Goal: Task Accomplishment & Management: Use online tool/utility

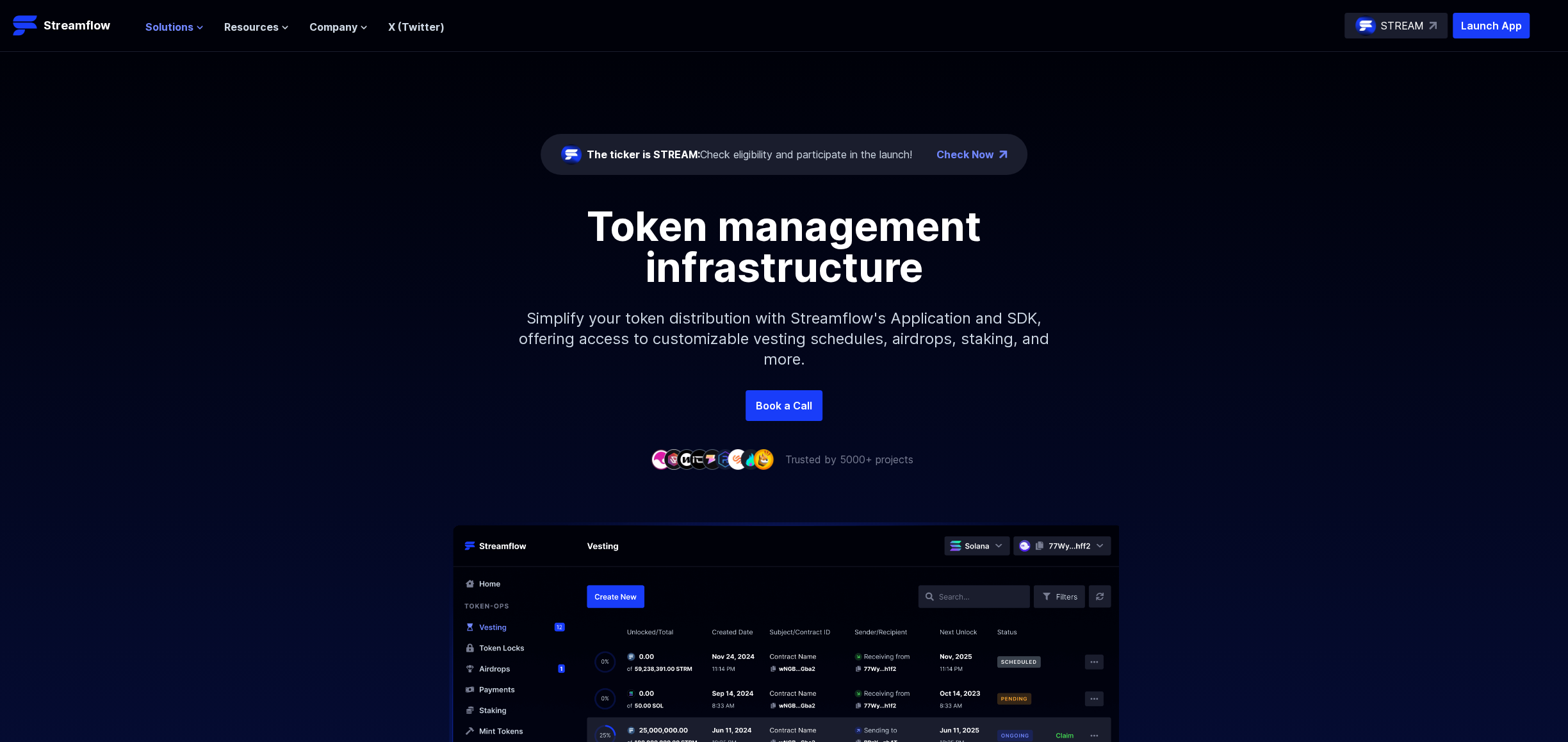
click at [179, 24] on span "Solutions" at bounding box center [169, 27] width 48 height 15
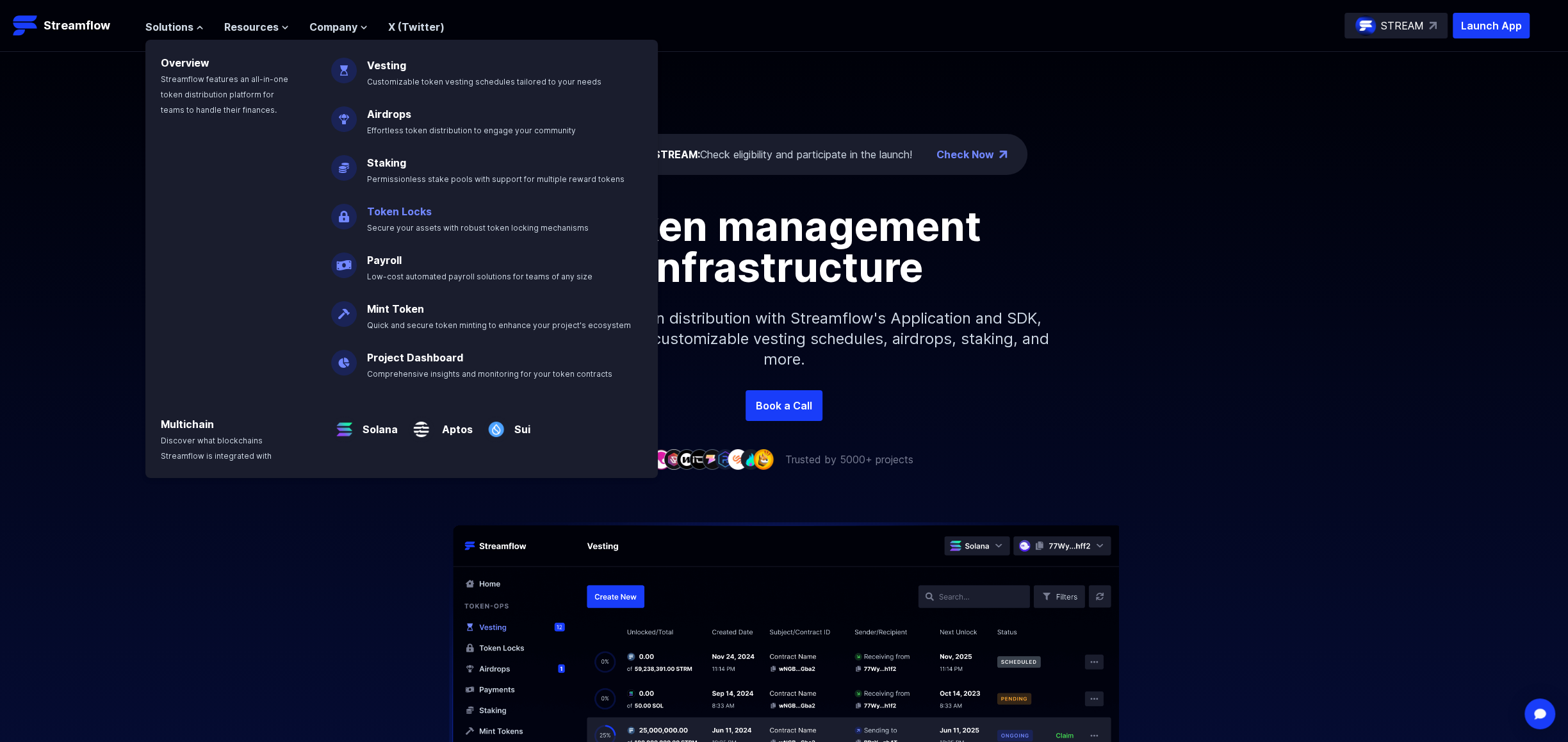
click at [395, 220] on p "Token Locks Secure your assets with robust token locking mechanisms" at bounding box center [486, 214] width 255 height 41
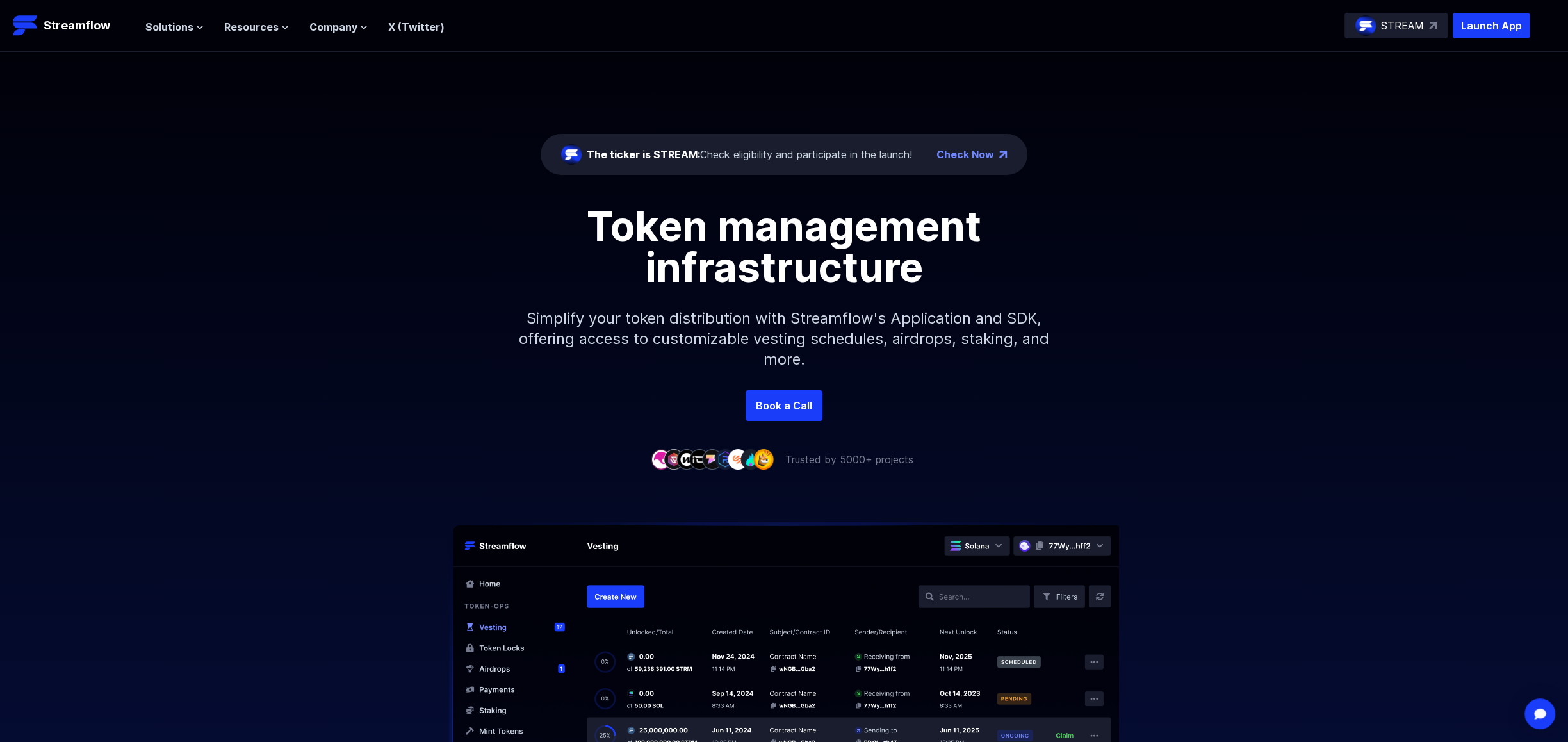
click at [179, 18] on nav "Solutions Overview Streamflow features an all-in-one token distribution platfor…" at bounding box center [295, 26] width 299 height 18
click at [182, 25] on span "Solutions" at bounding box center [169, 27] width 48 height 15
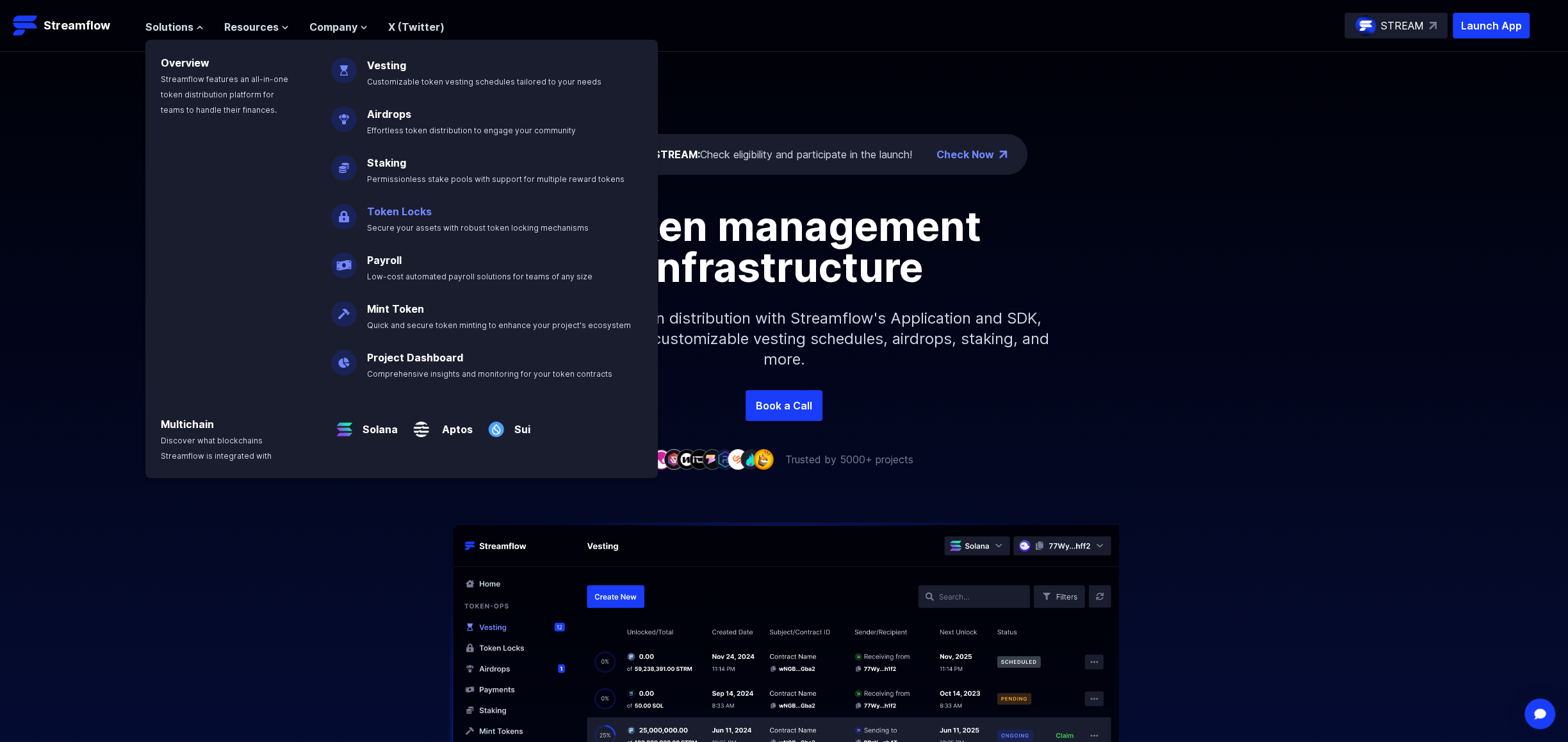
click at [404, 210] on link "Token Locks" at bounding box center [399, 211] width 65 height 13
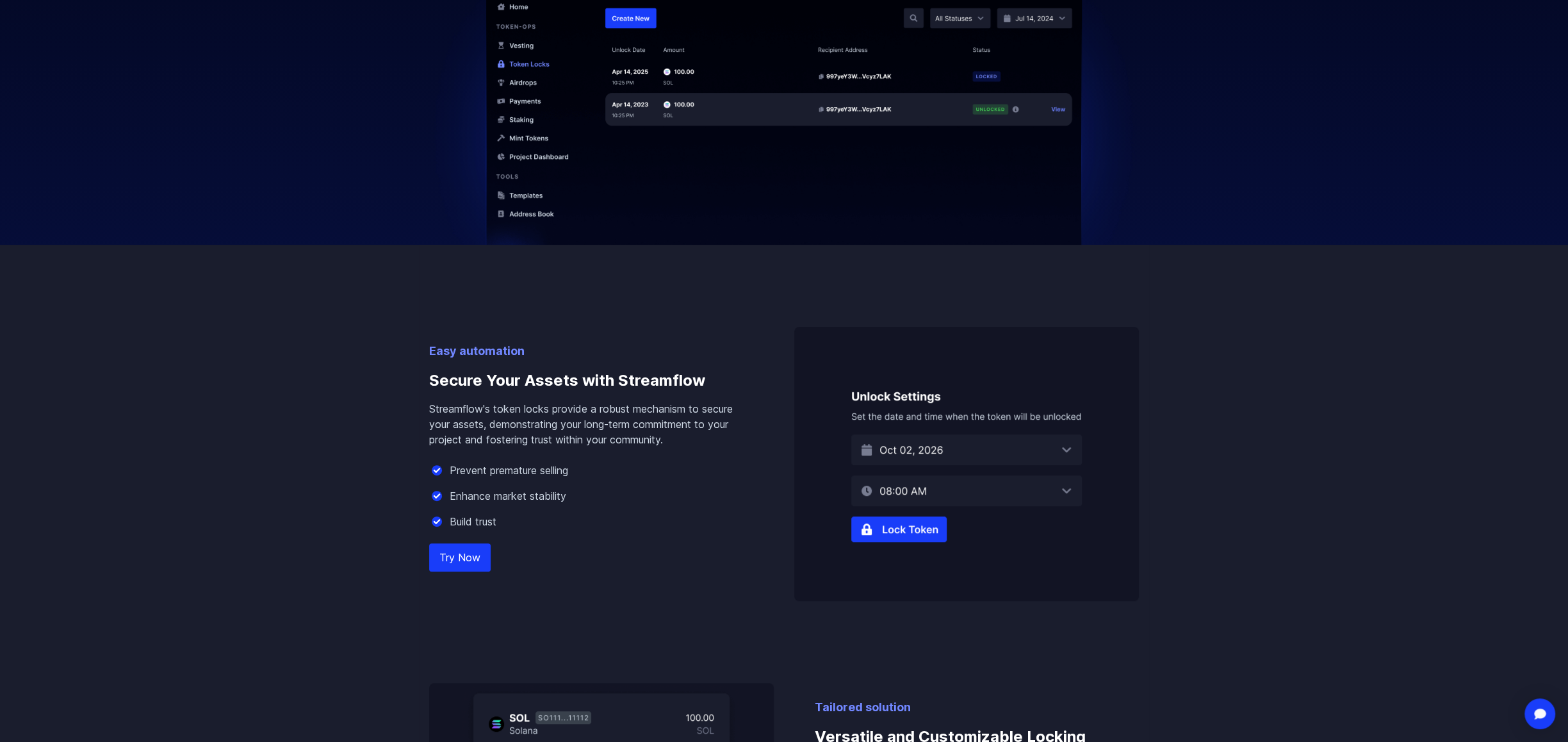
scroll to position [962, 0]
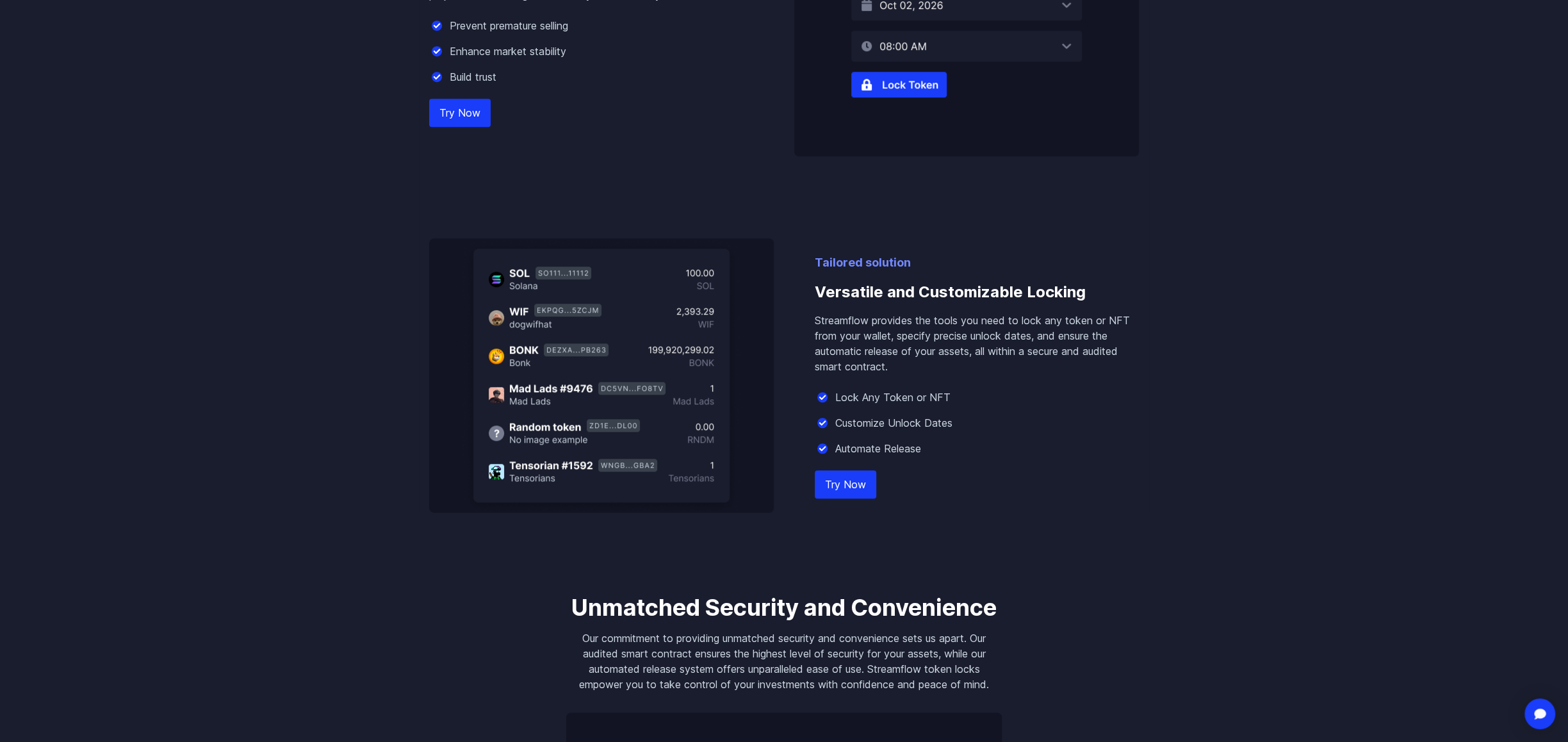
click at [842, 480] on link "Try Now" at bounding box center [845, 485] width 61 height 29
